Goal: Transaction & Acquisition: Download file/media

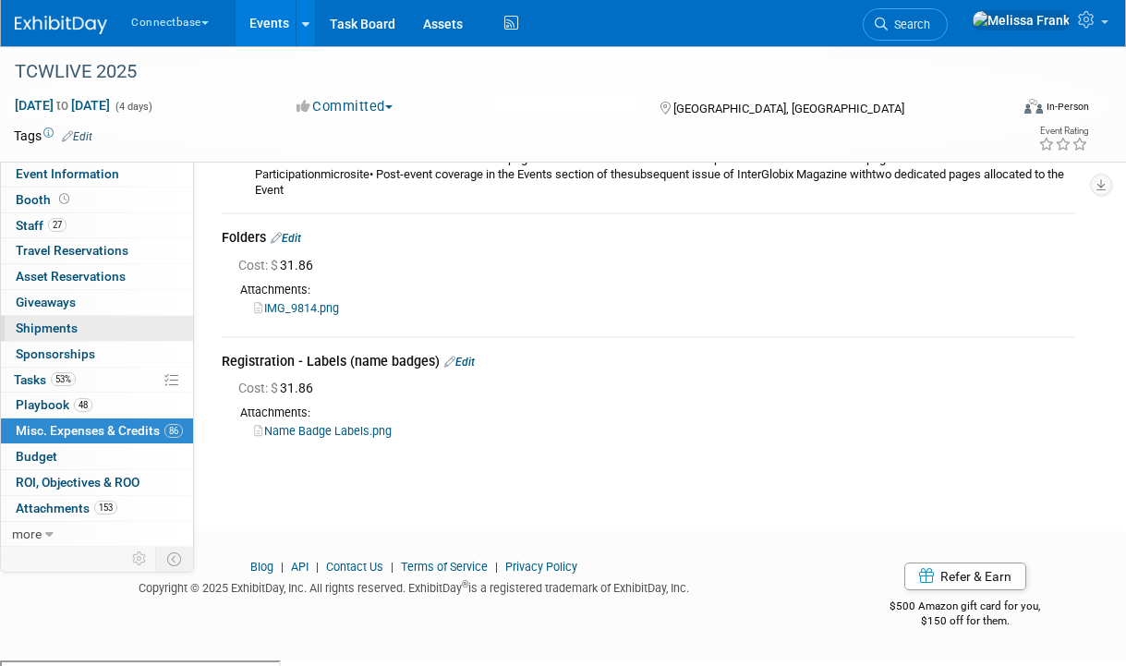
scroll to position [20825, 0]
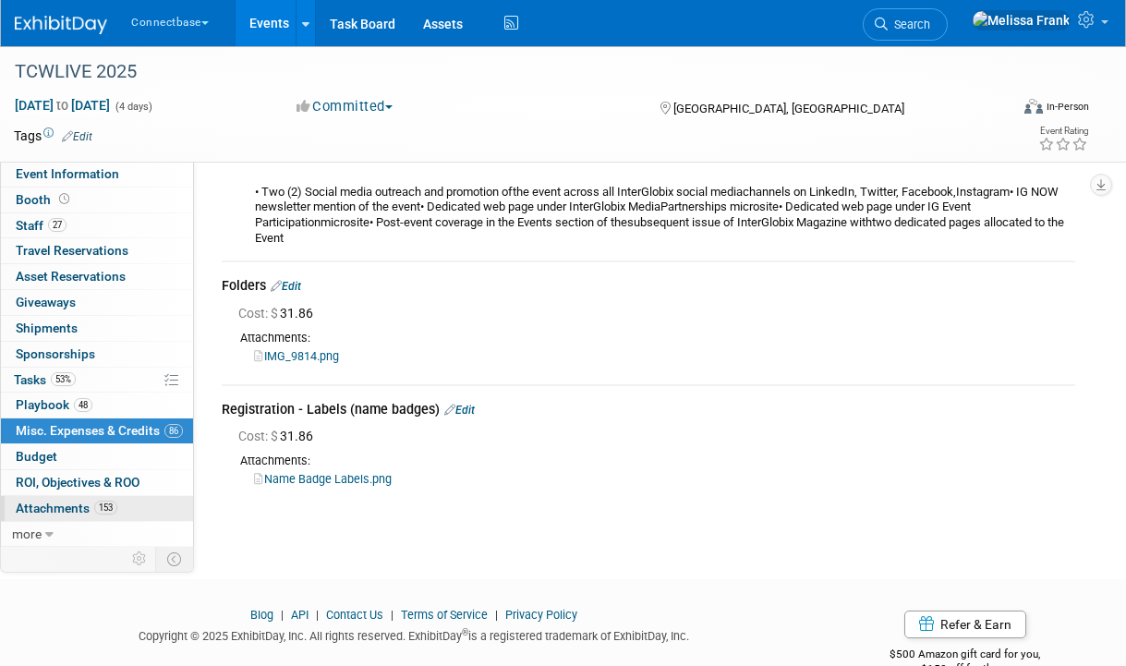
click at [79, 504] on span "Attachments 153" at bounding box center [67, 508] width 102 height 15
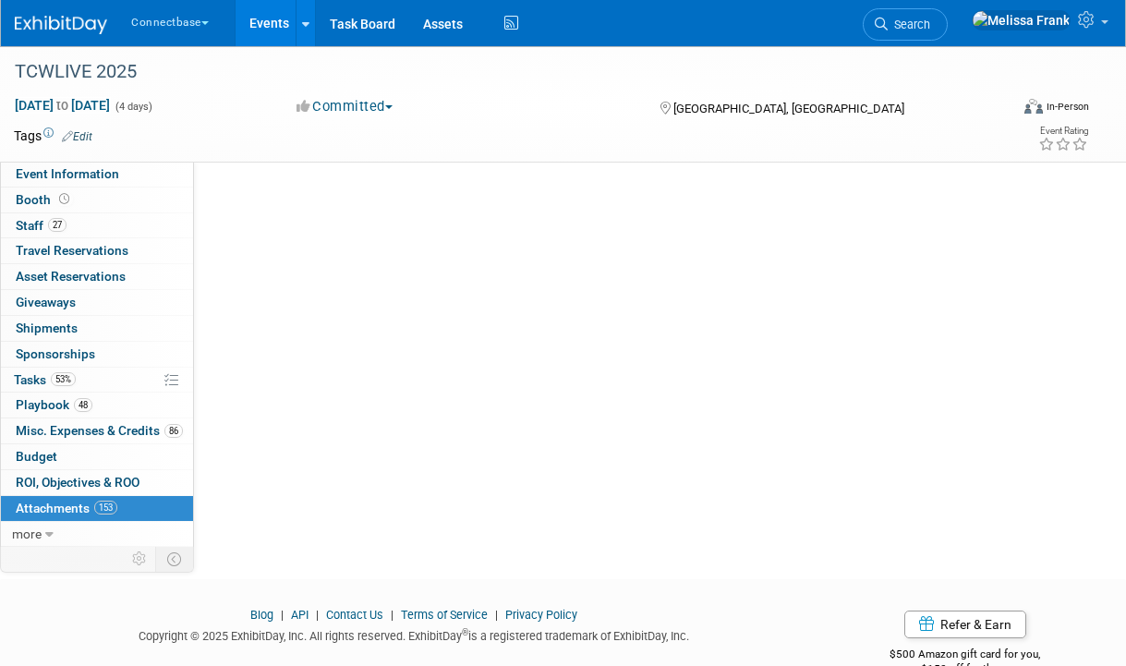
scroll to position [0, 0]
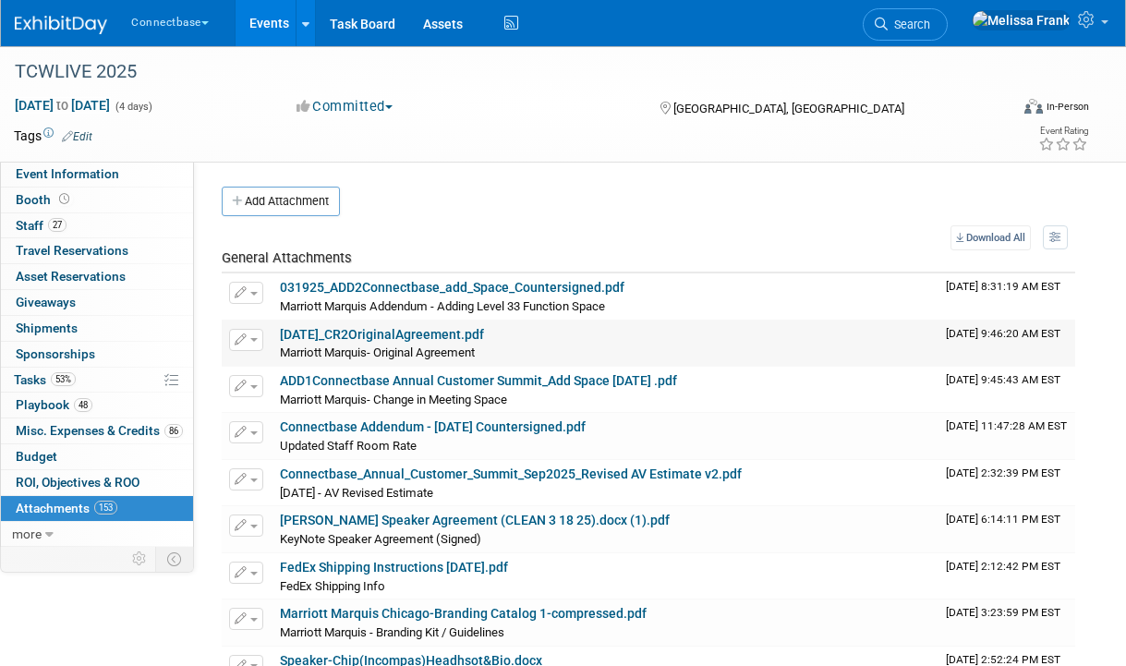
click at [355, 334] on link "[DATE]_CR2OriginalAgreement.pdf" at bounding box center [382, 334] width 204 height 15
click at [347, 286] on link "031925_ADD2Connectbase_add_Space_Countersigned.pdf" at bounding box center [452, 287] width 345 height 15
click at [477, 382] on link "ADD1Connectbase Annual Customer Summit_Add Space [DATE] .pdf" at bounding box center [478, 380] width 397 height 15
click at [350, 330] on link "[DATE]_CR2OriginalAgreement.pdf" at bounding box center [382, 334] width 204 height 15
click at [361, 337] on link "[DATE]_CR2OriginalAgreement.pdf" at bounding box center [382, 334] width 204 height 15
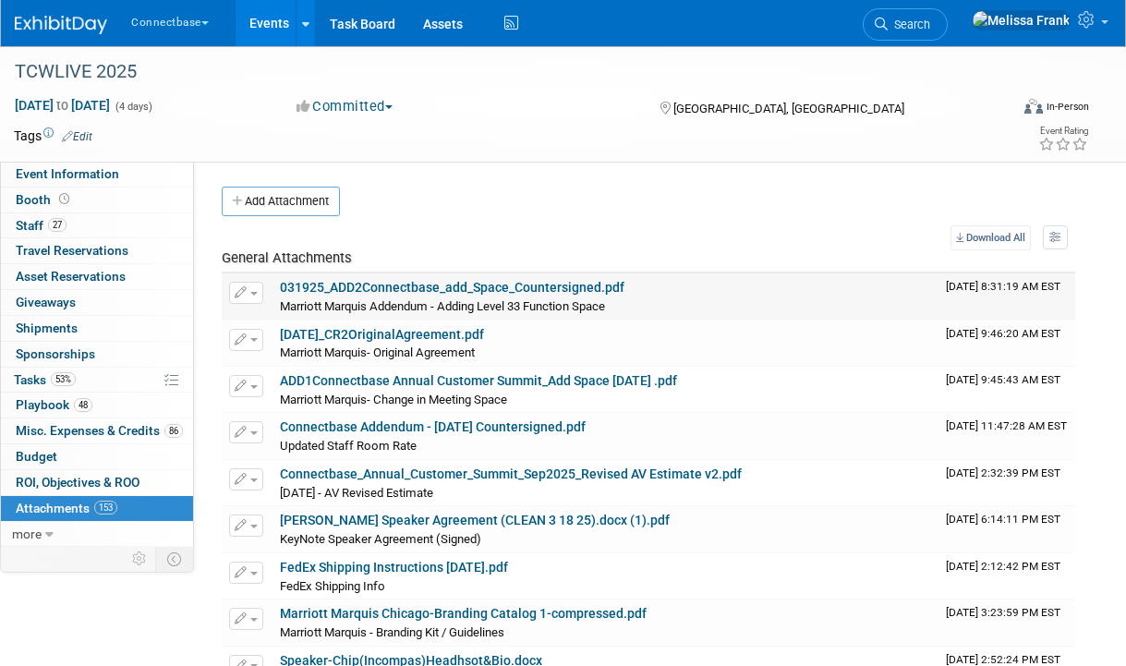
click at [450, 285] on link "031925_ADD2Connectbase_add_Space_Countersigned.pdf" at bounding box center [452, 287] width 345 height 15
